Goal: Find specific page/section: Find specific page/section

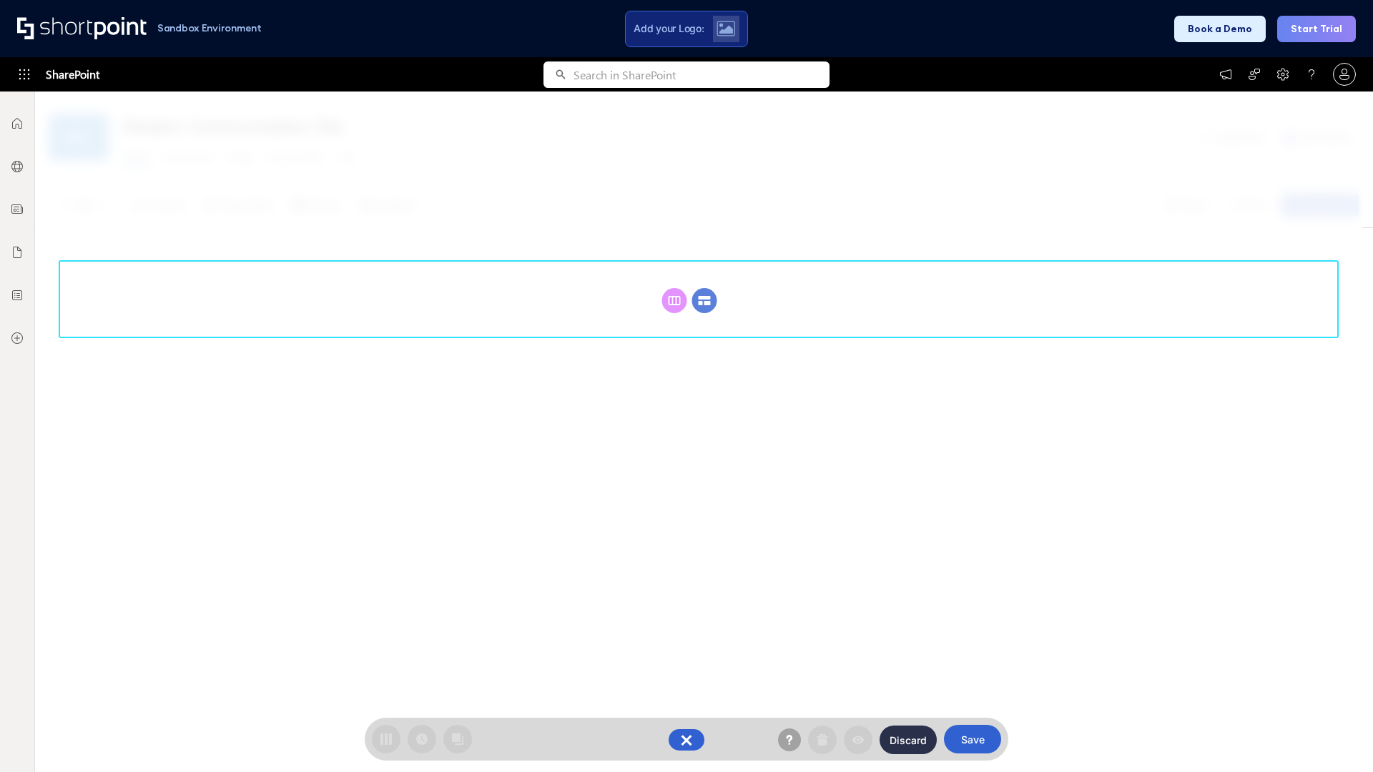
click at [704, 300] on circle at bounding box center [704, 300] width 25 height 25
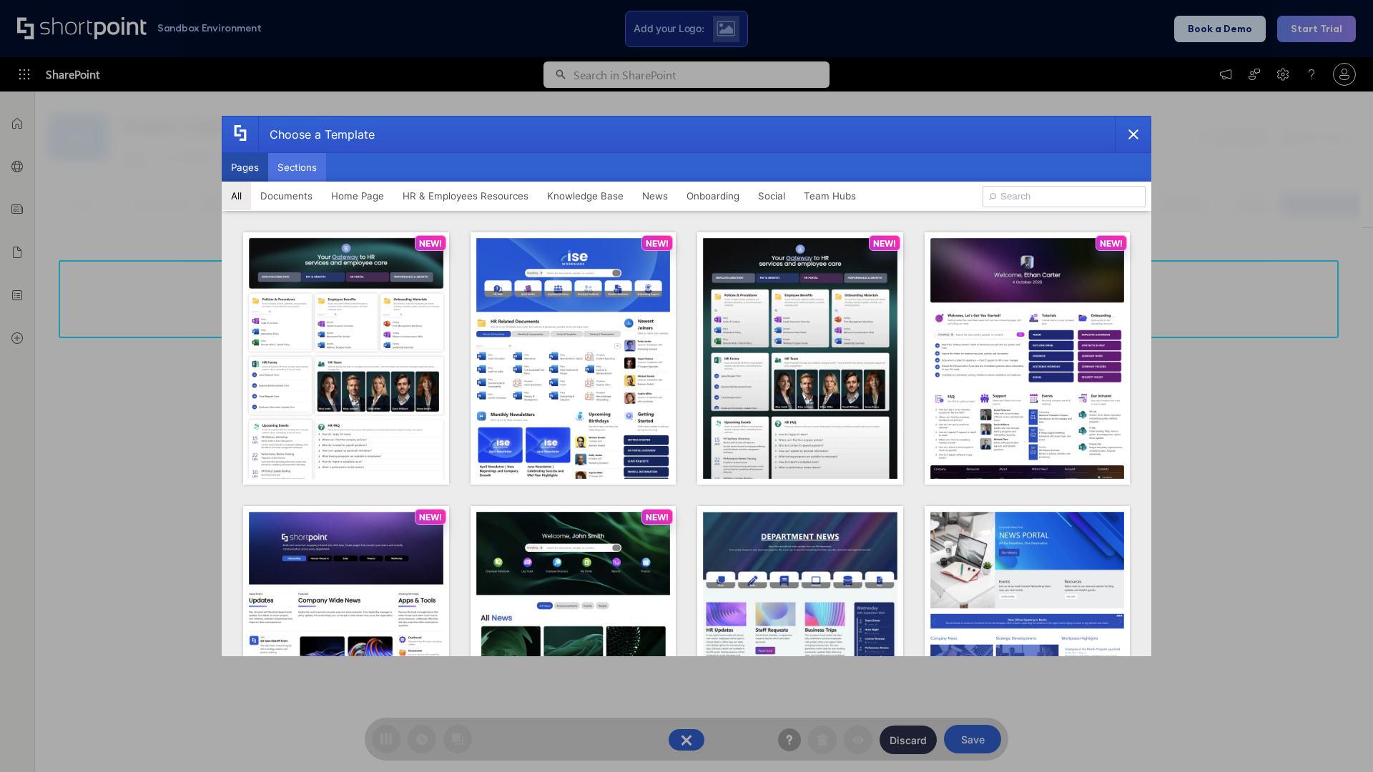
click at [297, 167] on button "Sections" at bounding box center [297, 167] width 58 height 29
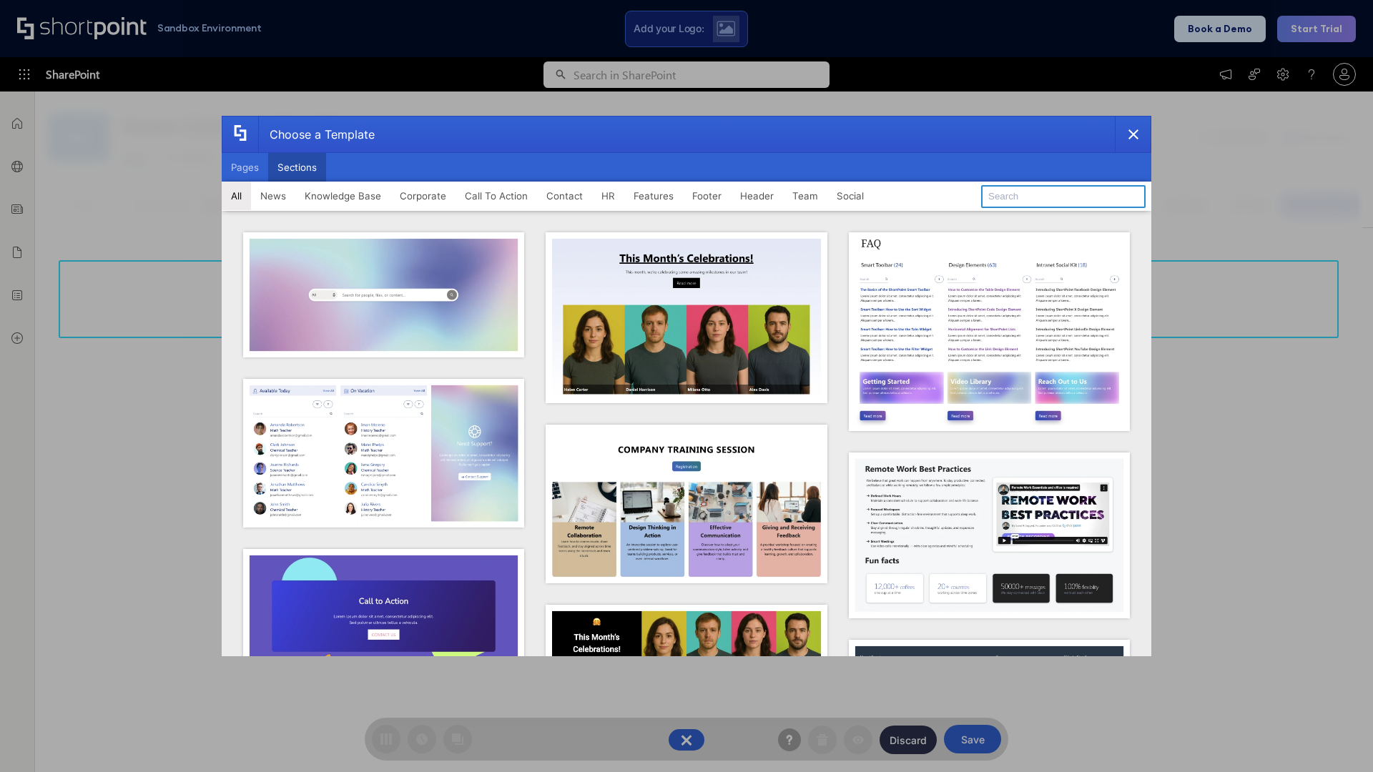
type input "Social News"
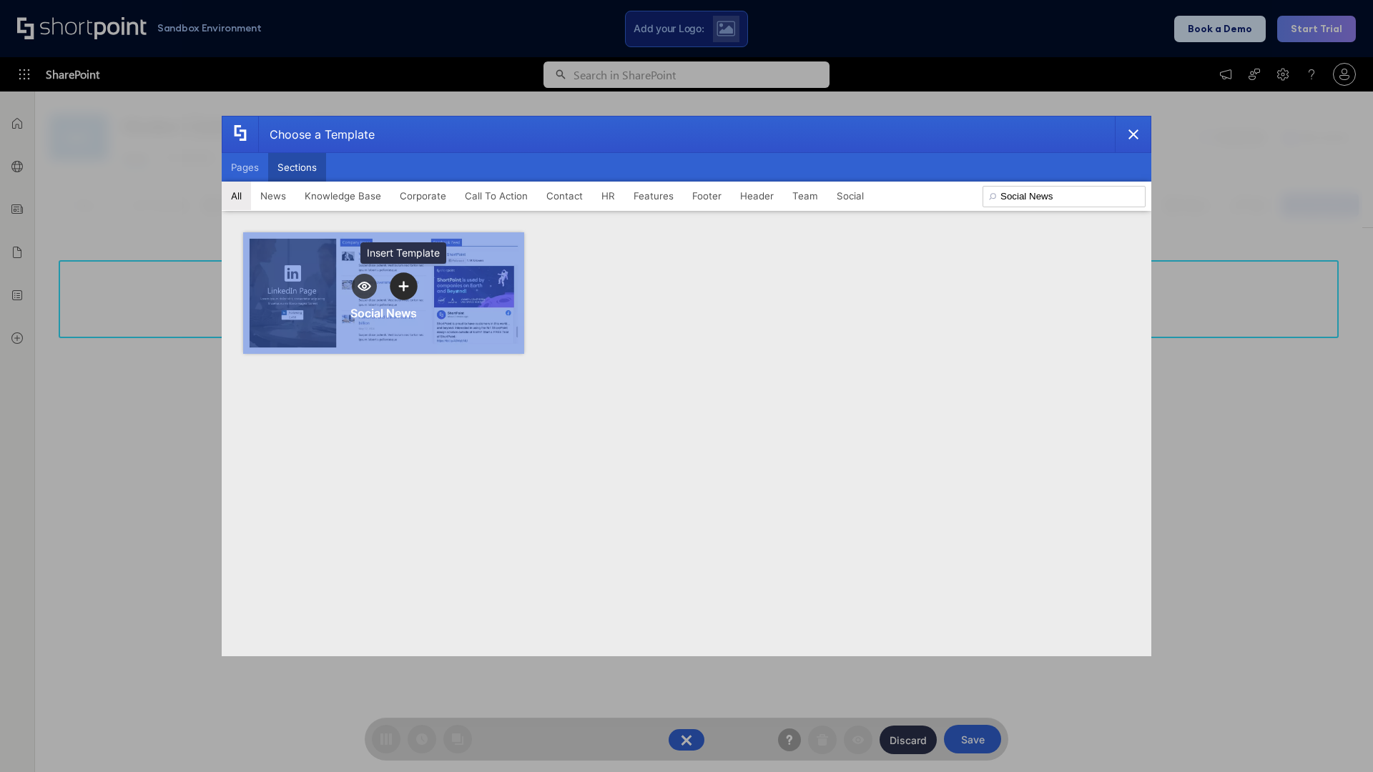
click at [403, 286] on icon "template selector" at bounding box center [403, 286] width 10 height 10
